Goal: Task Accomplishment & Management: Use online tool/utility

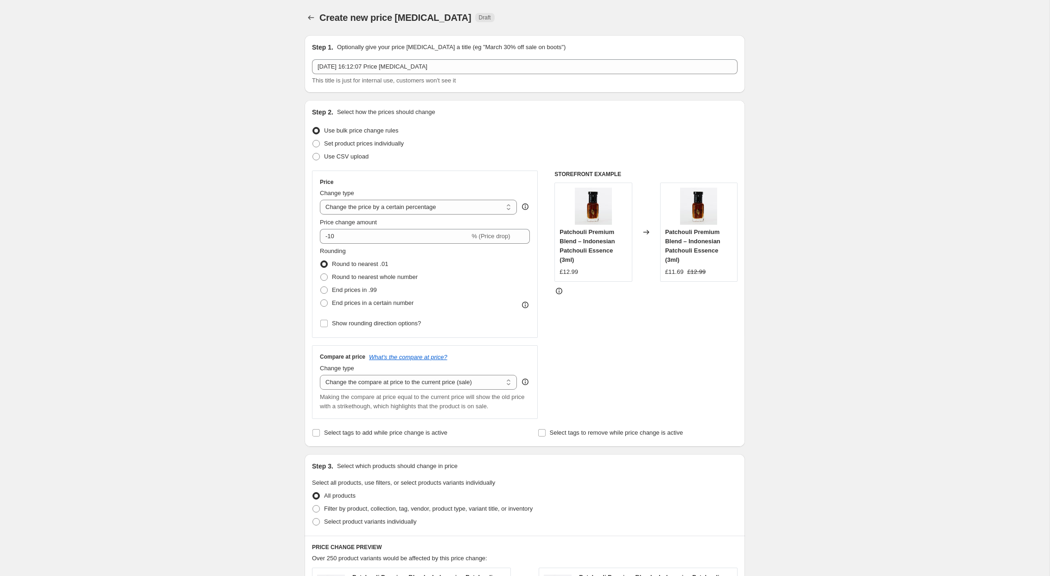
select select "percentage"
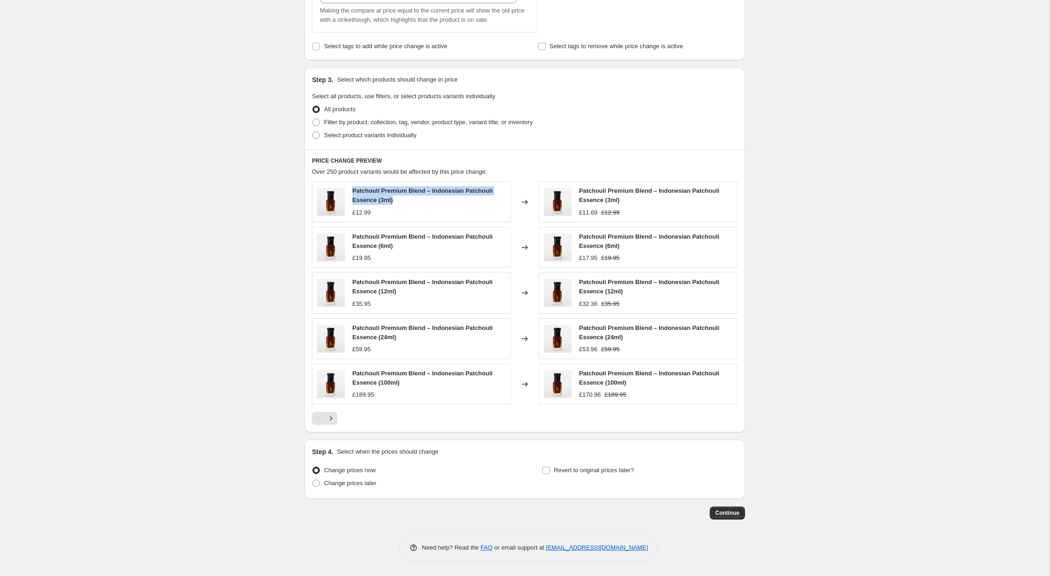
drag, startPoint x: 399, startPoint y: 201, endPoint x: 348, endPoint y: 194, distance: 50.6
click at [348, 194] on div "Patchouli Premium Blend – Indonesian Patchouli Essence (3ml) £12.99" at bounding box center [411, 201] width 199 height 41
copy span "Patchouli Premium Blend – Indonesian Patchouli Essence (3ml)"
click at [177, 340] on div "Create new price [MEDICAL_DATA]. This page is ready Create new price [MEDICAL_D…" at bounding box center [524, 95] width 1049 height 962
click at [182, 317] on div "Create new price [MEDICAL_DATA]. This page is ready Create new price [MEDICAL_D…" at bounding box center [524, 95] width 1049 height 962
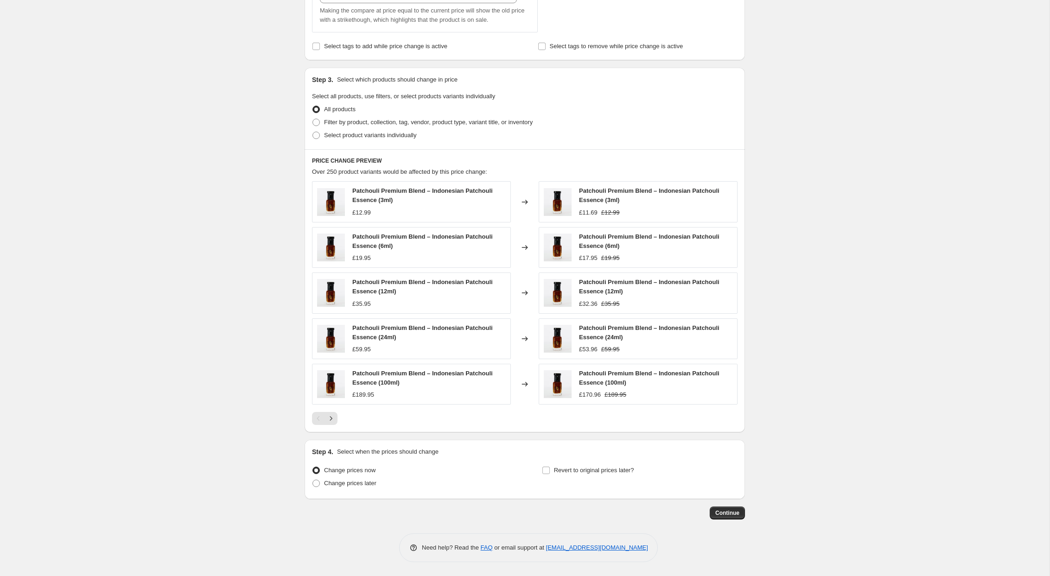
scroll to position [265, 0]
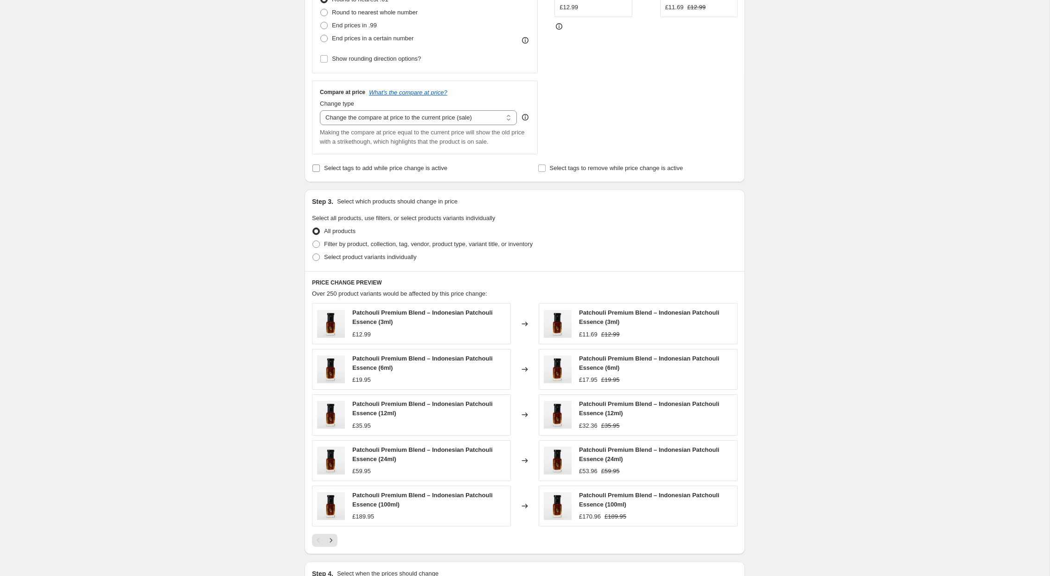
click at [317, 170] on input "Select tags to add while price change is active" at bounding box center [315, 168] width 7 height 7
checkbox input "true"
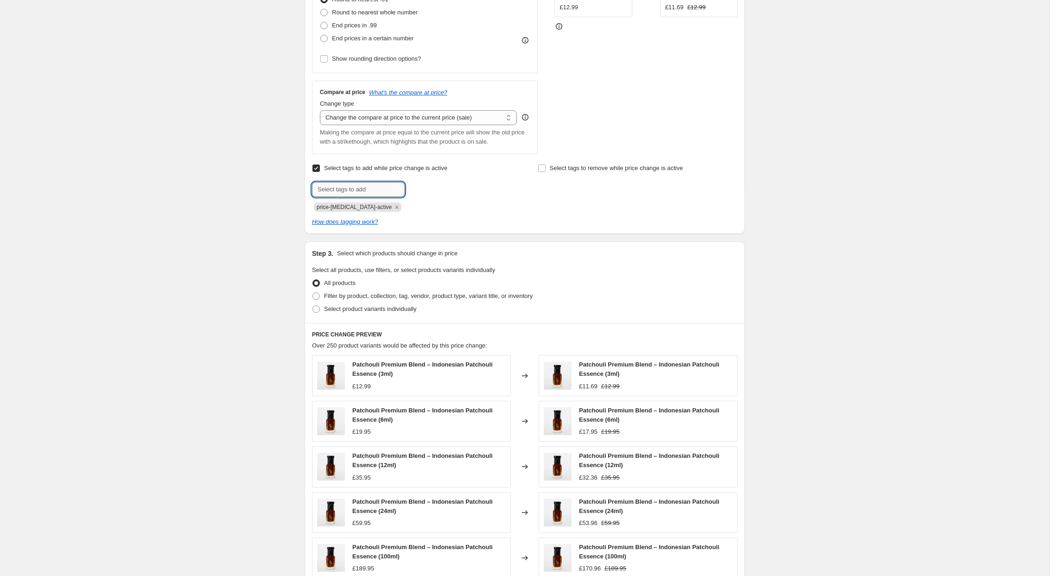
click at [343, 188] on input "text" at bounding box center [358, 189] width 93 height 15
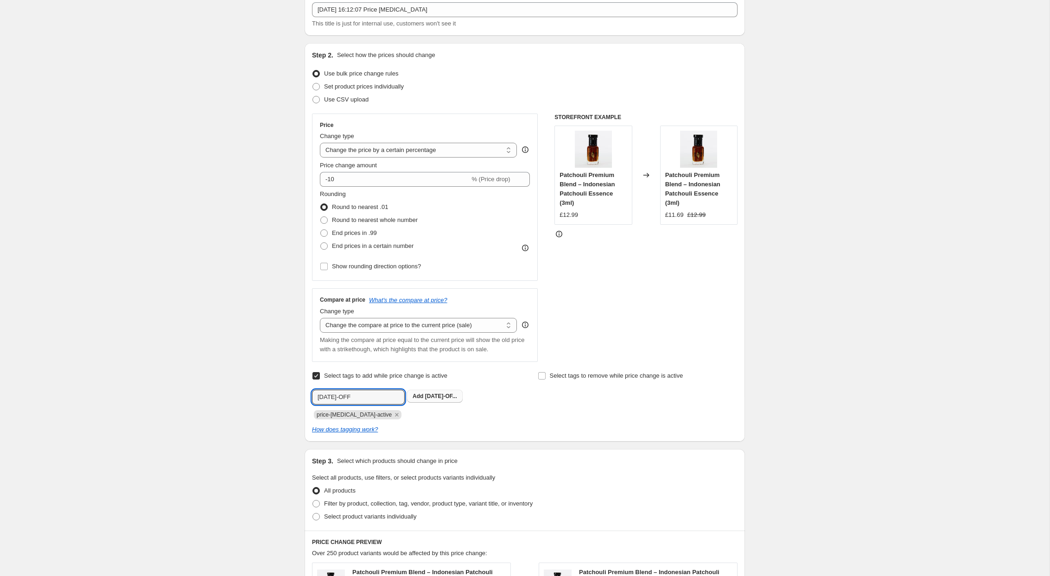
type input "[DATE]-OFF"
click at [449, 397] on span "[DATE]-OF..." at bounding box center [441, 396] width 32 height 6
click at [193, 365] on div "Create new price [MEDICAL_DATA]. This page is ready Create new price [MEDICAL_D…" at bounding box center [524, 450] width 1049 height 1014
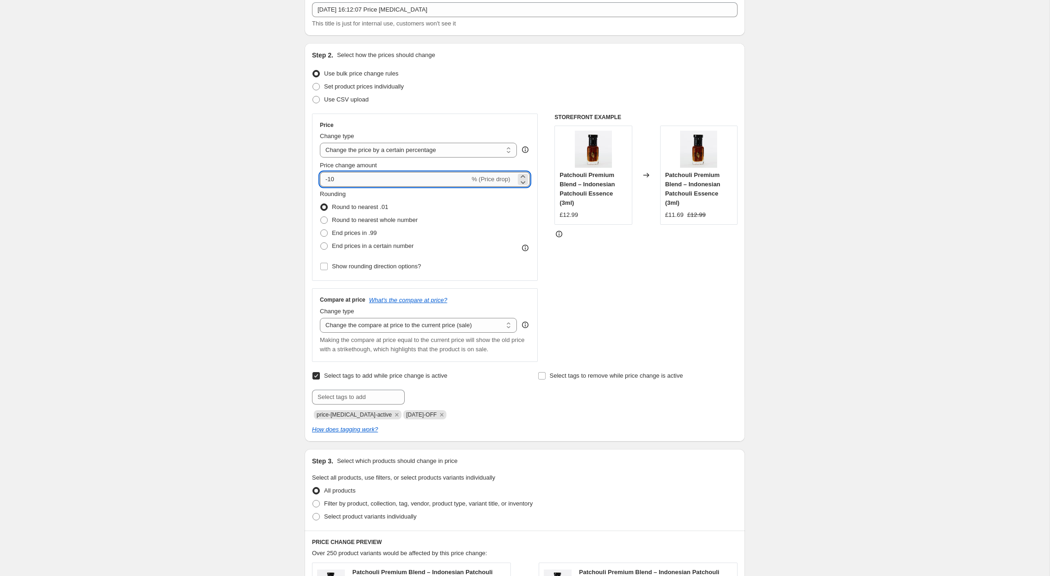
click at [332, 179] on input "-10" at bounding box center [395, 179] width 150 height 15
click at [445, 417] on icon "Remove OCT-25-20-OFF" at bounding box center [441, 415] width 8 height 8
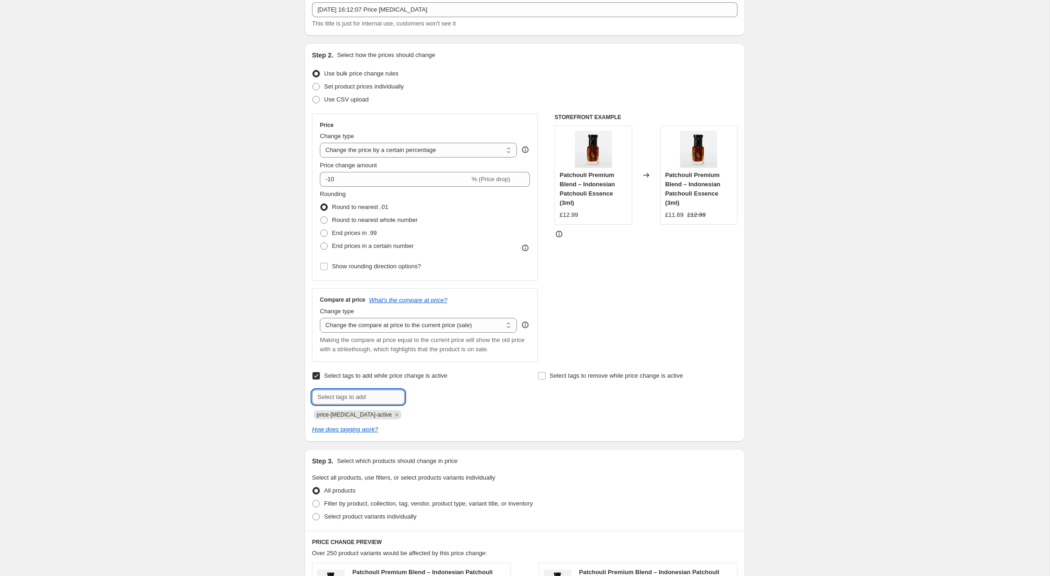
click at [380, 399] on input "text" at bounding box center [358, 397] width 93 height 15
paste input "[DATE]-OFF"
click at [346, 395] on input "[DATE]-OFF" at bounding box center [358, 397] width 93 height 15
drag, startPoint x: 369, startPoint y: 398, endPoint x: 343, endPoint y: 398, distance: 25.5
click at [343, 398] on input "[DATE]-OFF" at bounding box center [358, 397] width 93 height 15
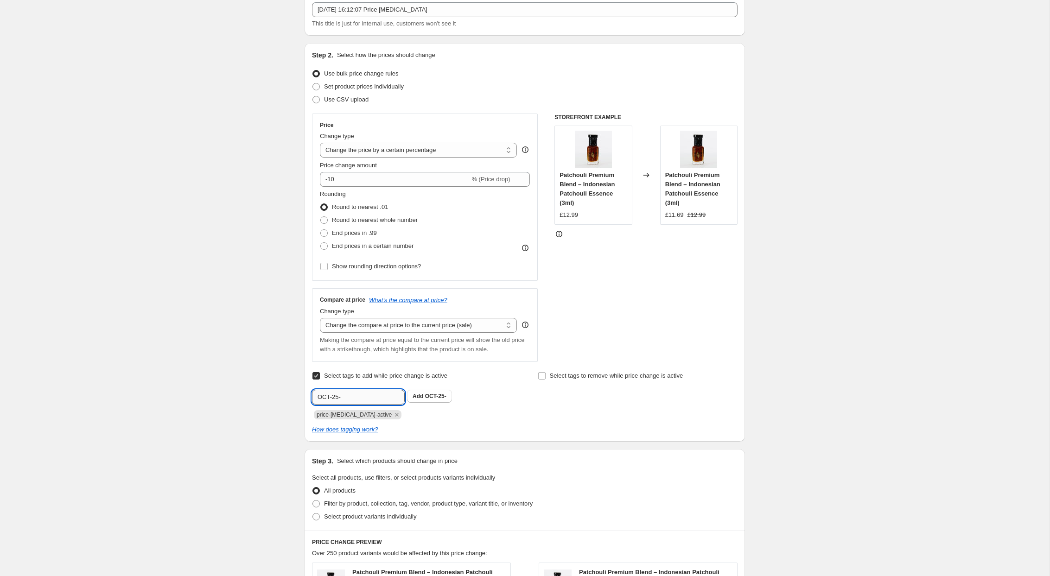
paste input "30-OFF"
type input "30-OFF-OCT-2025"
click at [457, 398] on span "30-OFF-OCT-2..." at bounding box center [446, 396] width 42 height 6
click at [258, 390] on div "Create new price [MEDICAL_DATA]. This page is ready Create new price [MEDICAL_D…" at bounding box center [524, 450] width 1049 height 1014
click at [269, 318] on div "Create new price [MEDICAL_DATA]. This page is ready Create new price [MEDICAL_D…" at bounding box center [524, 450] width 1049 height 1014
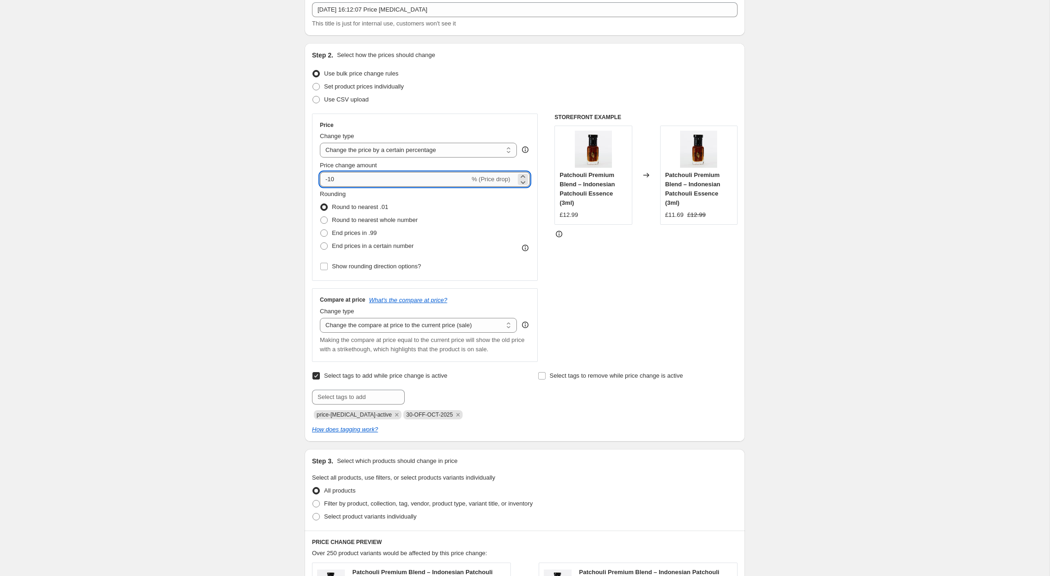
click at [332, 177] on input "-10" at bounding box center [395, 179] width 150 height 15
type input "-30"
click at [236, 267] on div "Create new price [MEDICAL_DATA]. This page is ready Create new price [MEDICAL_D…" at bounding box center [524, 450] width 1049 height 1014
click at [324, 234] on span at bounding box center [323, 232] width 7 height 7
click at [321, 230] on input "End prices in .99" at bounding box center [320, 229] width 0 height 0
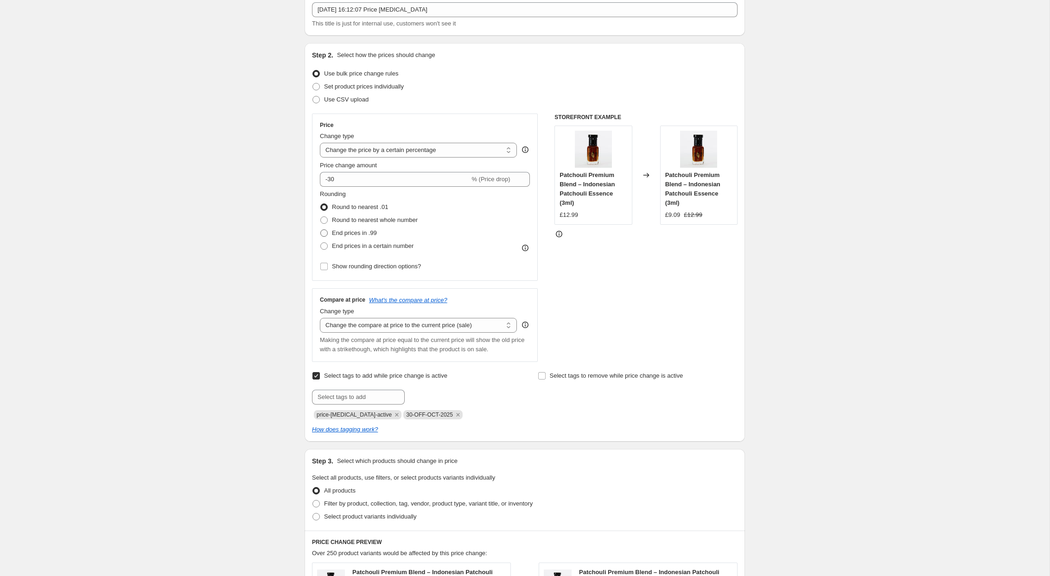
radio input "true"
click at [249, 280] on div "Create new price [MEDICAL_DATA]. This page is ready Create new price [MEDICAL_D…" at bounding box center [524, 450] width 1049 height 1014
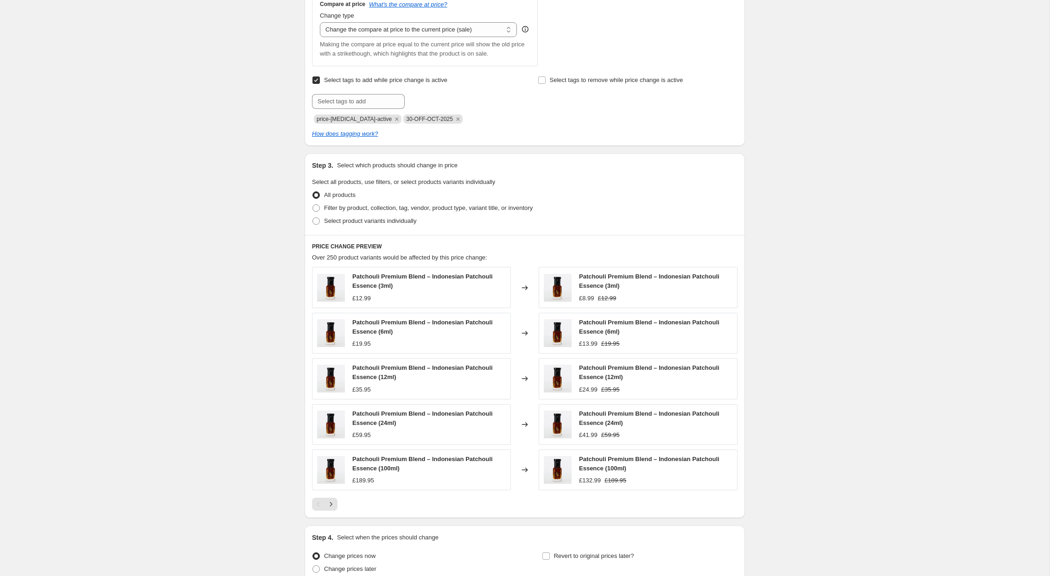
scroll to position [402, 0]
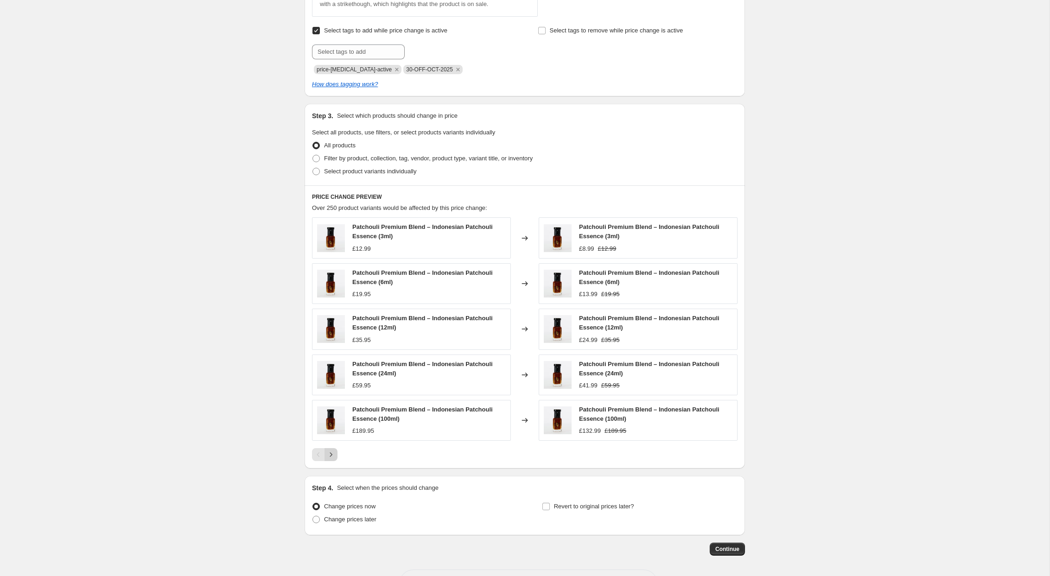
click at [332, 456] on icon "Next" at bounding box center [330, 454] width 9 height 9
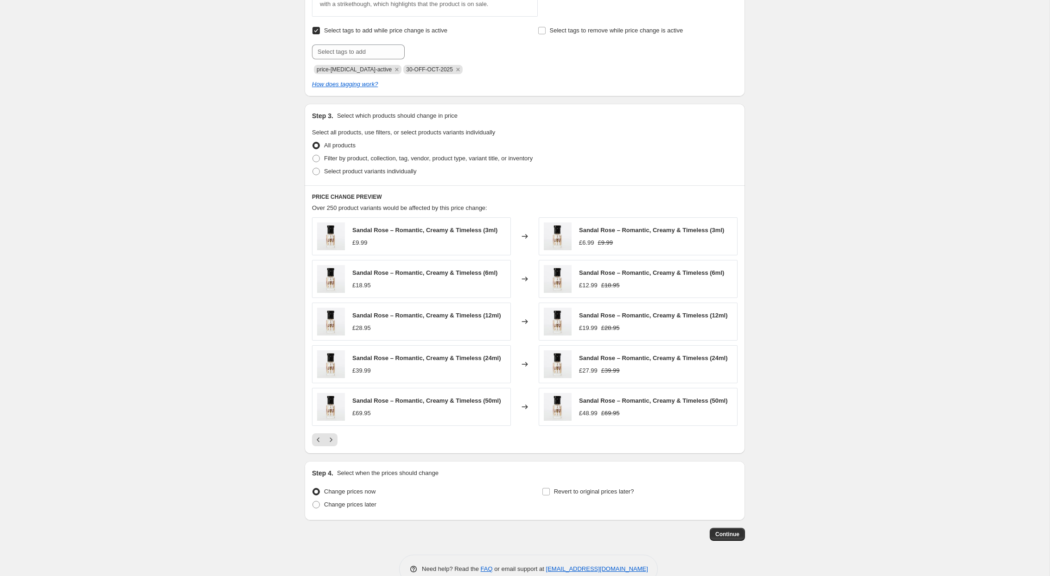
click at [228, 343] on div "Create new price [MEDICAL_DATA]. This page is ready Create new price [MEDICAL_D…" at bounding box center [524, 98] width 1049 height 1000
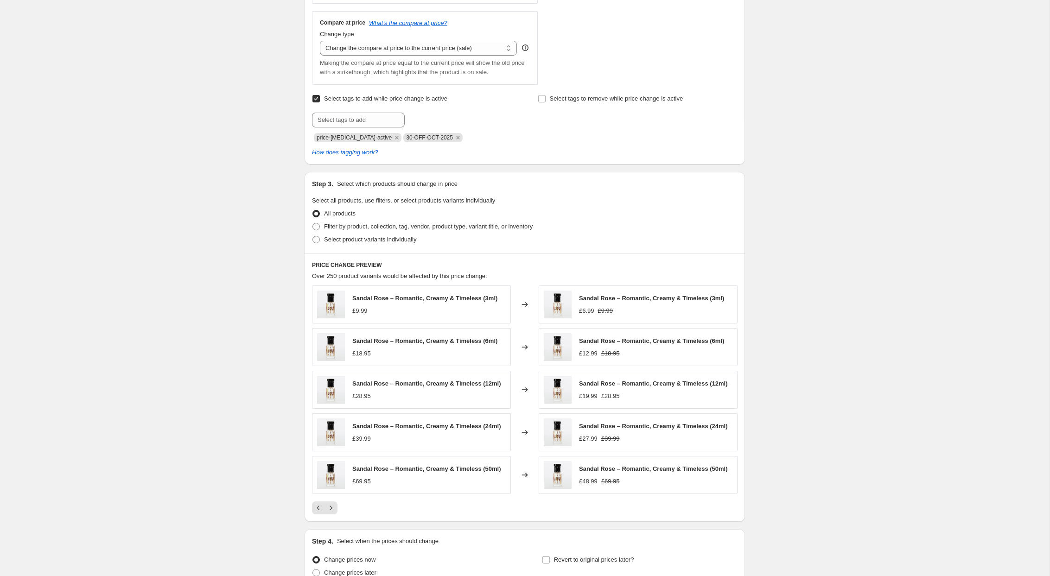
scroll to position [248, 0]
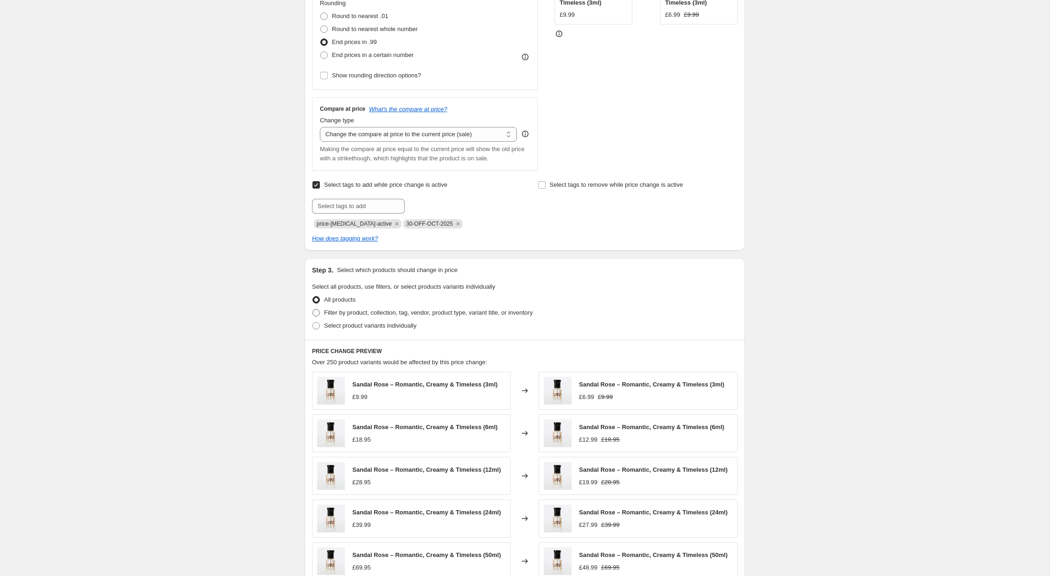
click at [317, 313] on span at bounding box center [315, 312] width 7 height 7
click at [313, 310] on input "Filter by product, collection, tag, vendor, product type, variant title, or inv…" at bounding box center [312, 309] width 0 height 0
radio input "true"
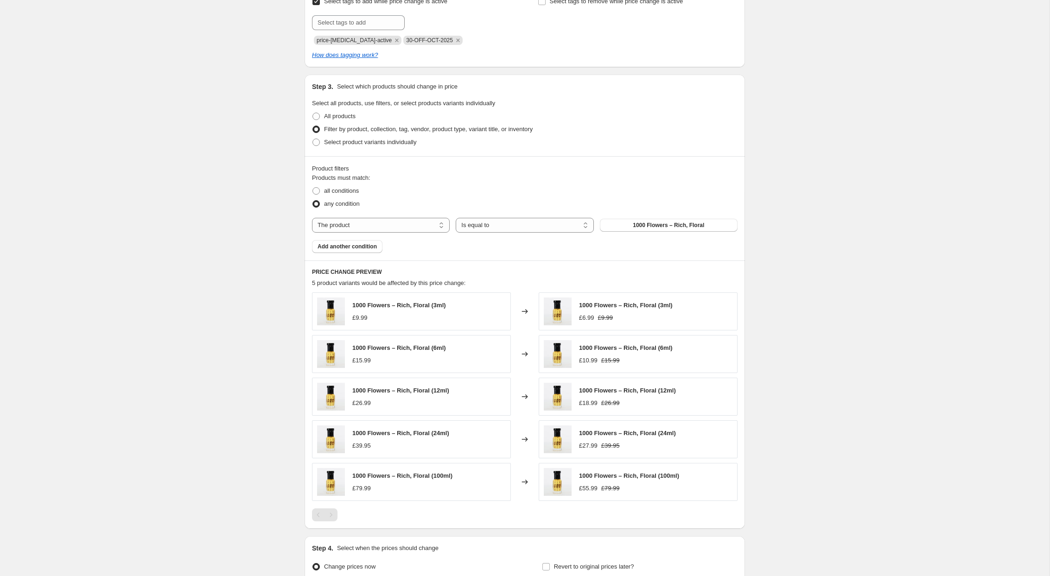
scroll to position [437, 0]
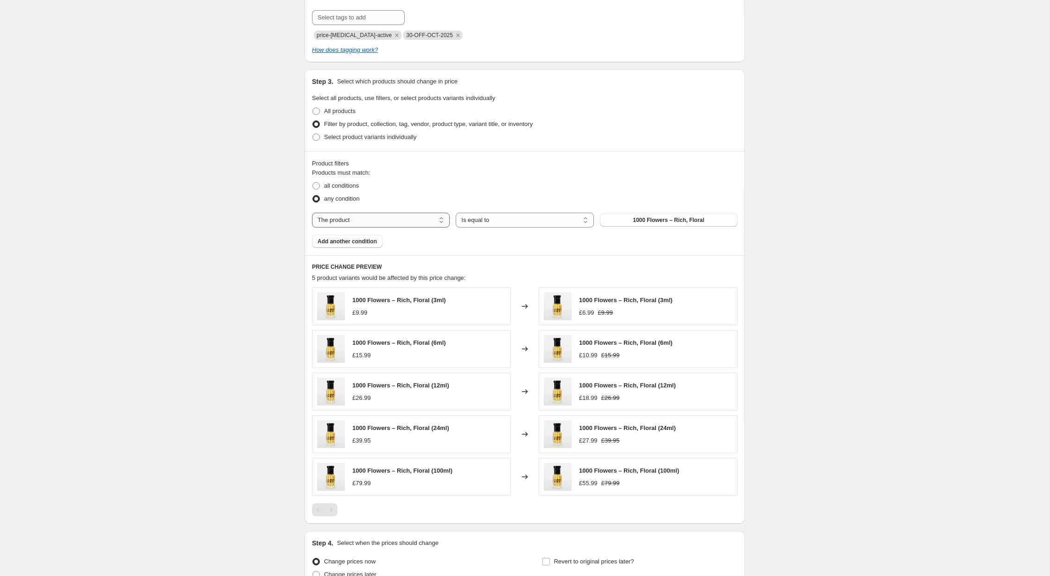
click at [418, 218] on select "The product The product's collection The product's tag The product's vendor The…" at bounding box center [381, 220] width 138 height 15
select select "vendor"
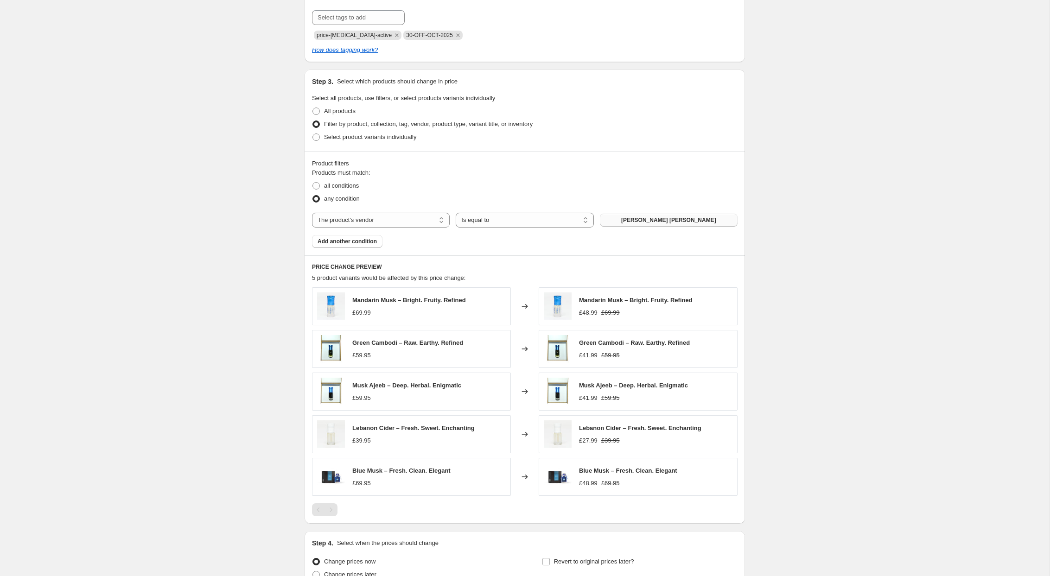
click at [652, 219] on span "[PERSON_NAME] [PERSON_NAME]" at bounding box center [668, 219] width 95 height 7
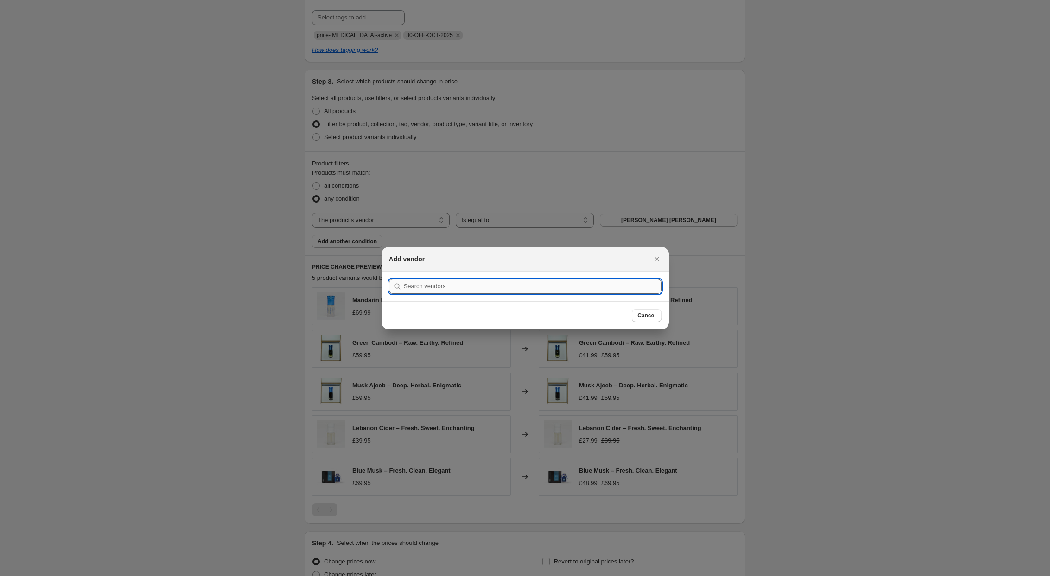
click at [575, 290] on input ":r2v:" at bounding box center [533, 286] width 258 height 15
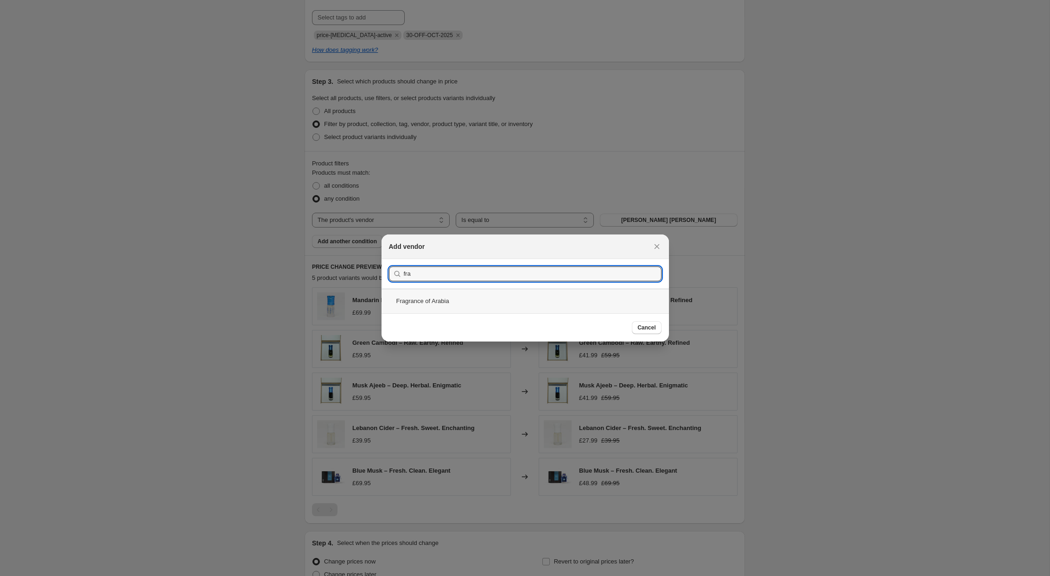
type input "fra"
click at [504, 308] on div "Fragrance of Arabia" at bounding box center [524, 301] width 287 height 25
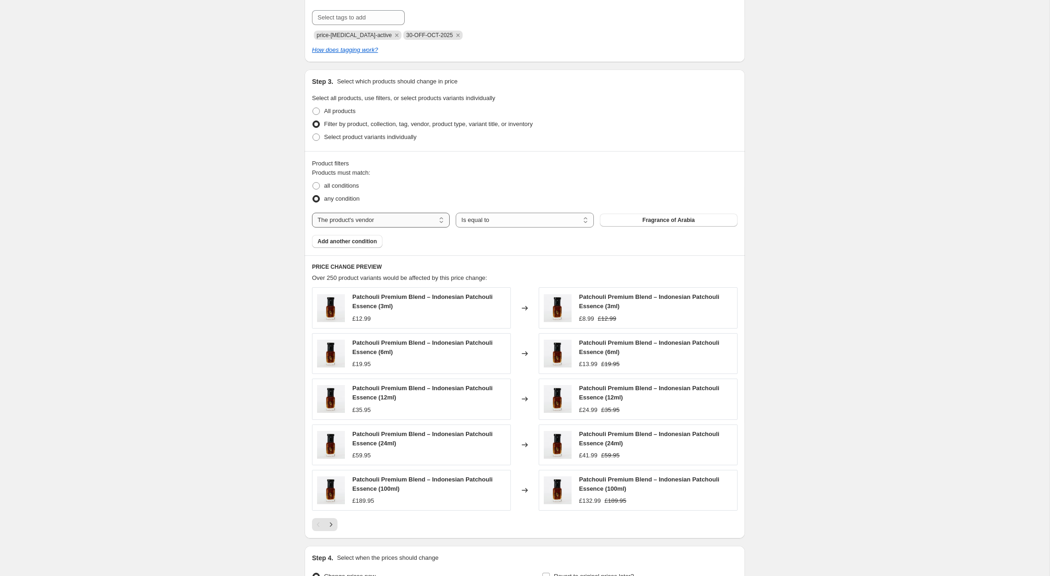
click at [384, 218] on select "The product The product's collection The product's tag The product's vendor The…" at bounding box center [381, 220] width 138 height 15
select select "collection"
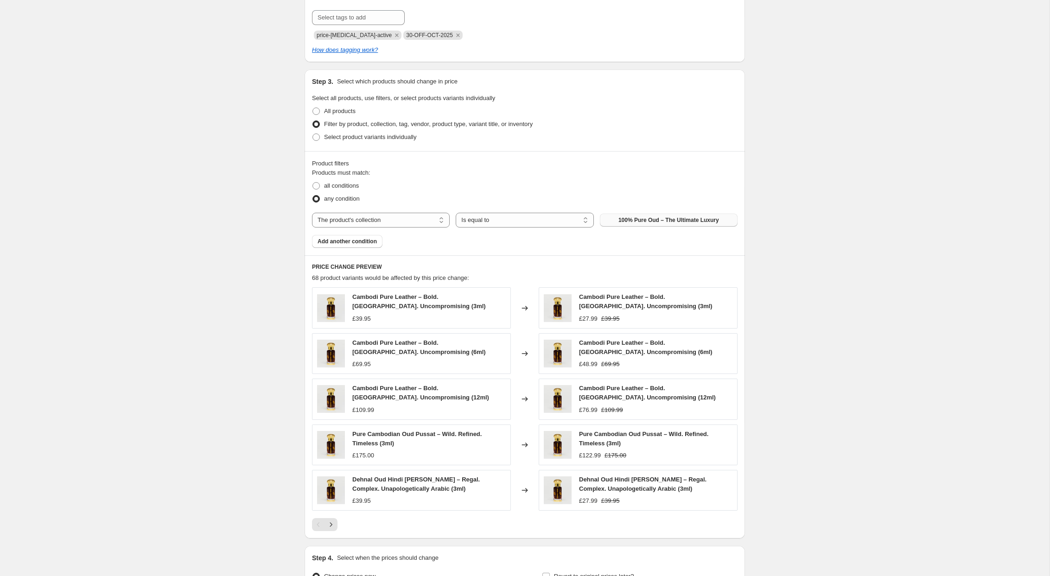
click at [663, 220] on span "100% Pure Oud – The Ultimate Luxury" at bounding box center [668, 219] width 101 height 7
click at [185, 371] on div "Create new price [MEDICAL_DATA]. This page is ready Create new price [MEDICAL_D…" at bounding box center [524, 122] width 1049 height 1119
click at [345, 243] on span "Add another condition" at bounding box center [346, 241] width 59 height 7
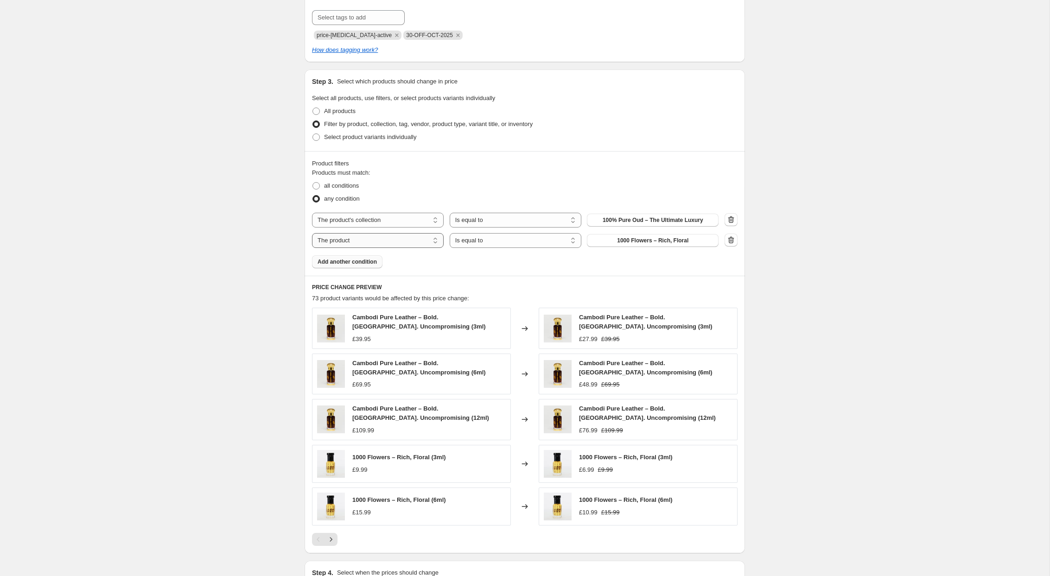
click at [379, 241] on select "The product The product's collection The product's tag The product's vendor The…" at bounding box center [378, 240] width 132 height 15
select select "tag"
click at [498, 241] on select "Is equal to Is not equal to" at bounding box center [515, 240] width 132 height 15
select select "not_equal"
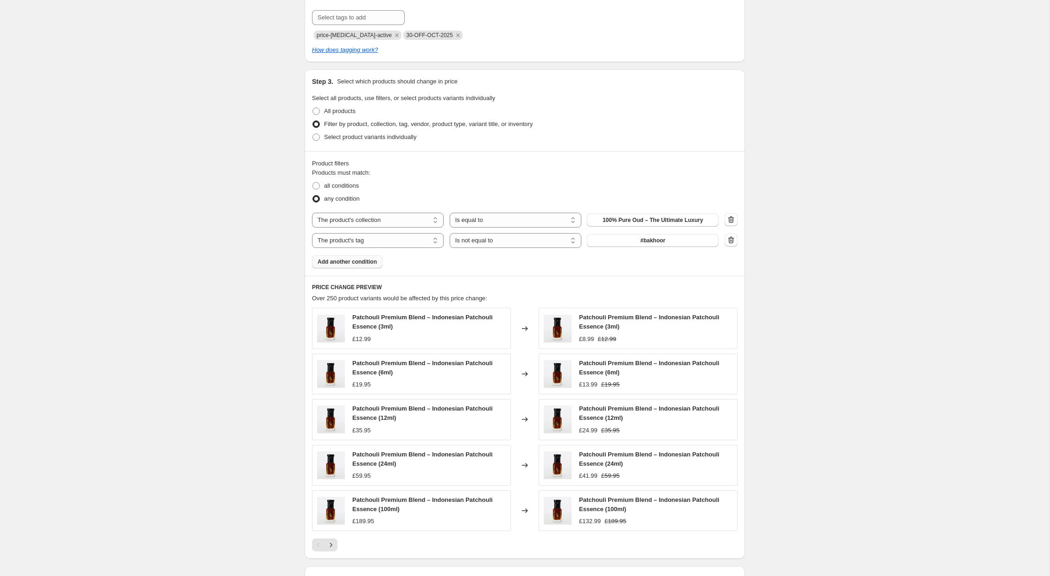
click at [670, 241] on button "#bakhoor" at bounding box center [653, 240] width 132 height 13
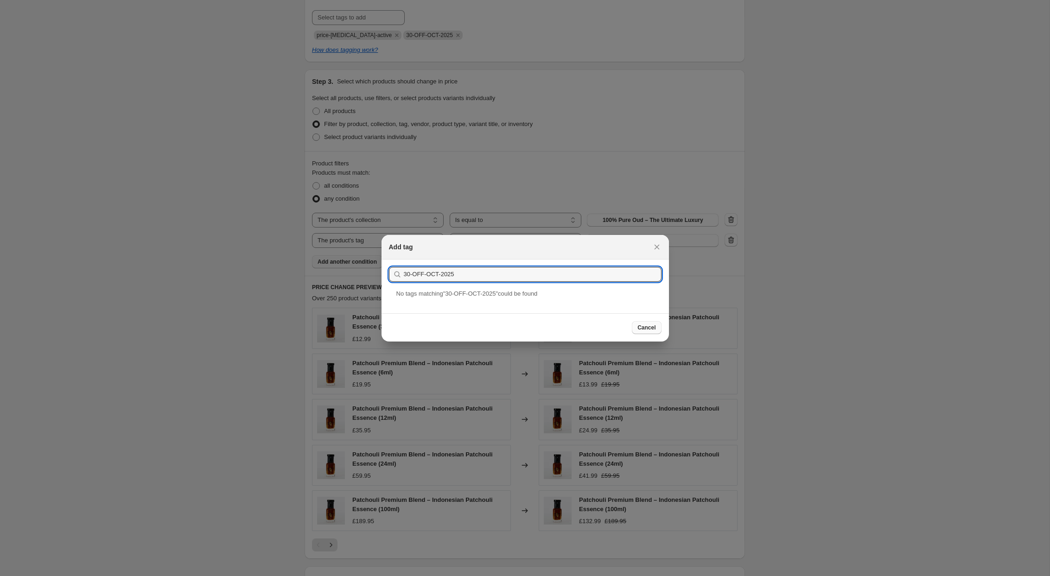
type input "30-OFF-OCT-2025"
click at [645, 328] on span "Cancel" at bounding box center [646, 327] width 18 height 7
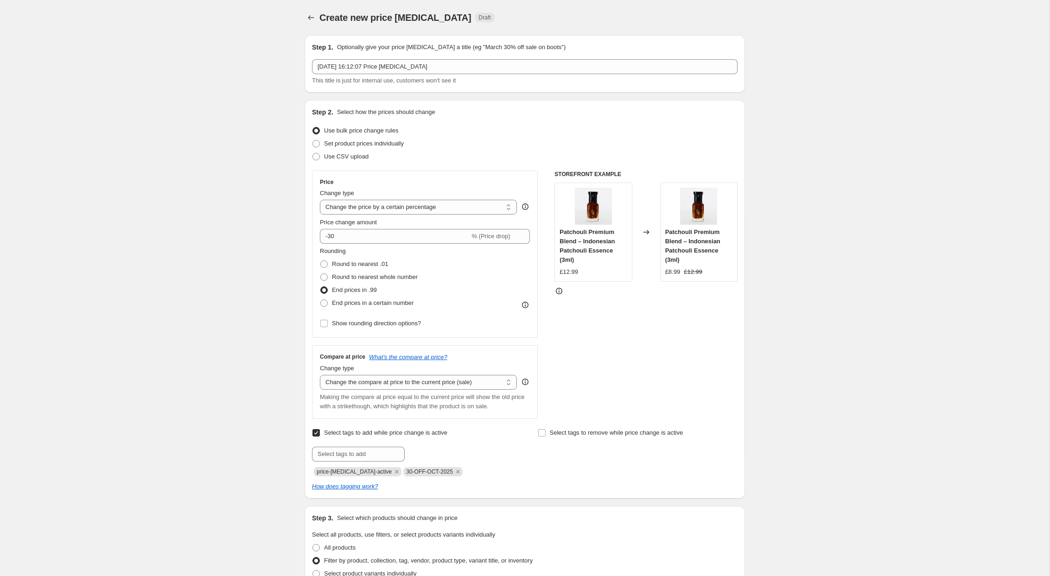
scroll to position [437, 0]
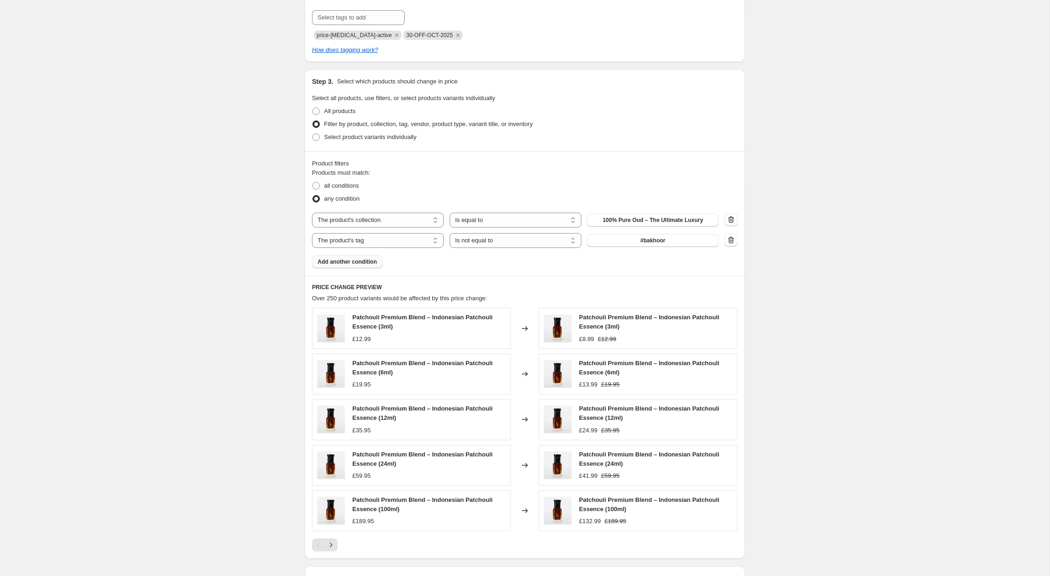
click at [222, 334] on div "Create new price [MEDICAL_DATA]. This page is ready Create new price [MEDICAL_D…" at bounding box center [524, 132] width 1049 height 1139
click at [178, 365] on div "Create new price [MEDICAL_DATA]. This page is ready Create new price [MEDICAL_D…" at bounding box center [524, 132] width 1049 height 1139
click at [358, 261] on span "Add another condition" at bounding box center [346, 261] width 59 height 7
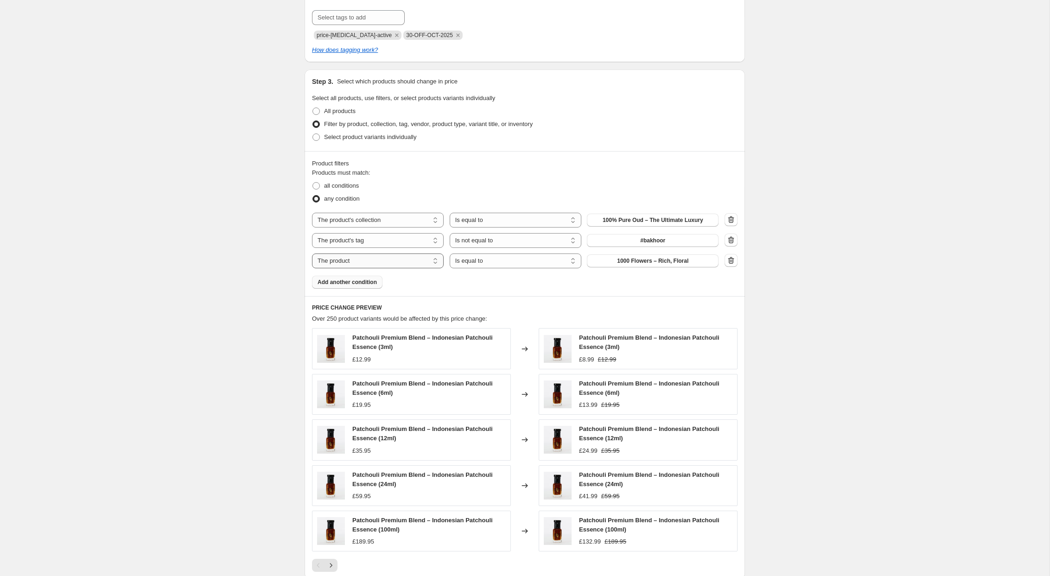
click at [378, 264] on select "The product The product's collection The product's tag The product's vendor The…" at bounding box center [378, 260] width 132 height 15
select select "product_status"
click at [207, 332] on div "Create new price [MEDICAL_DATA]. This page is ready Create new price [MEDICAL_D…" at bounding box center [524, 142] width 1049 height 1159
